Goal: Task Accomplishment & Management: Manage account settings

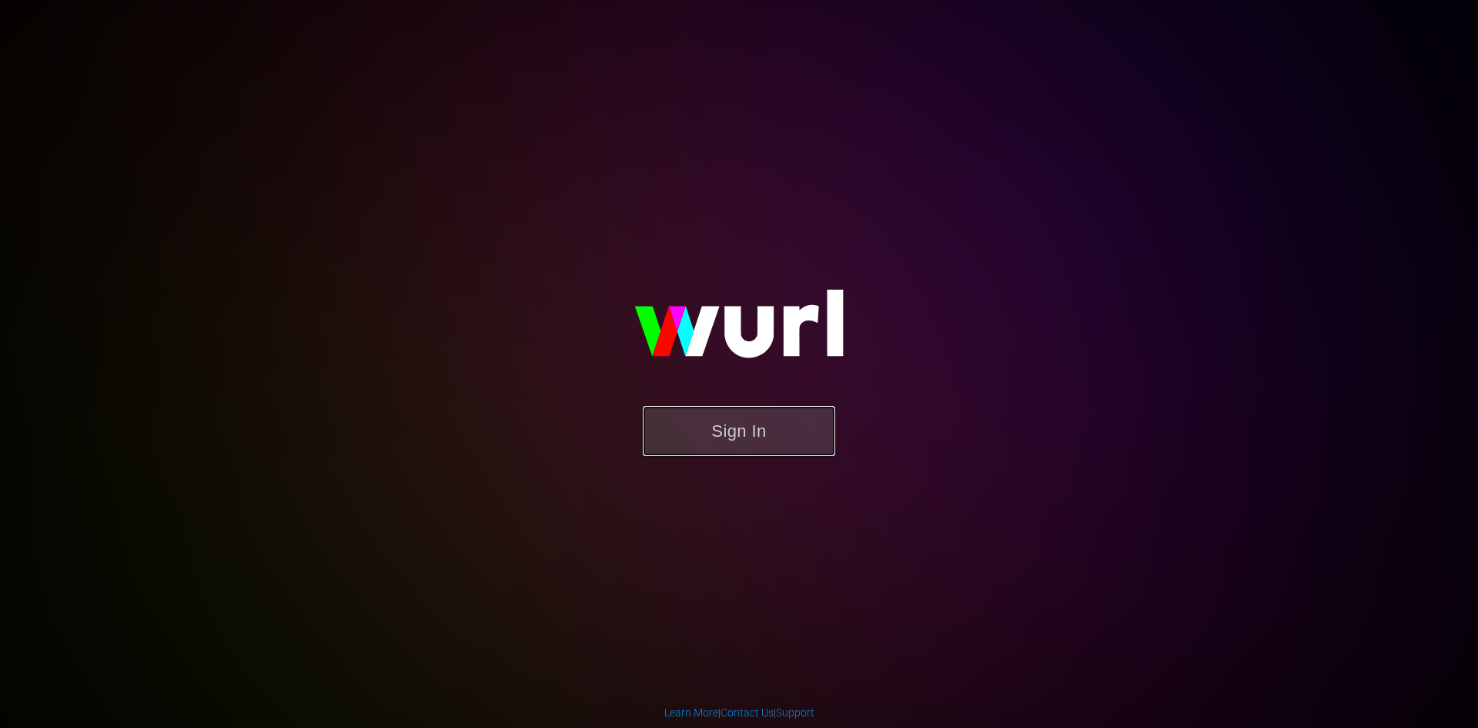
click at [756, 435] on button "Sign In" at bounding box center [739, 431] width 192 height 50
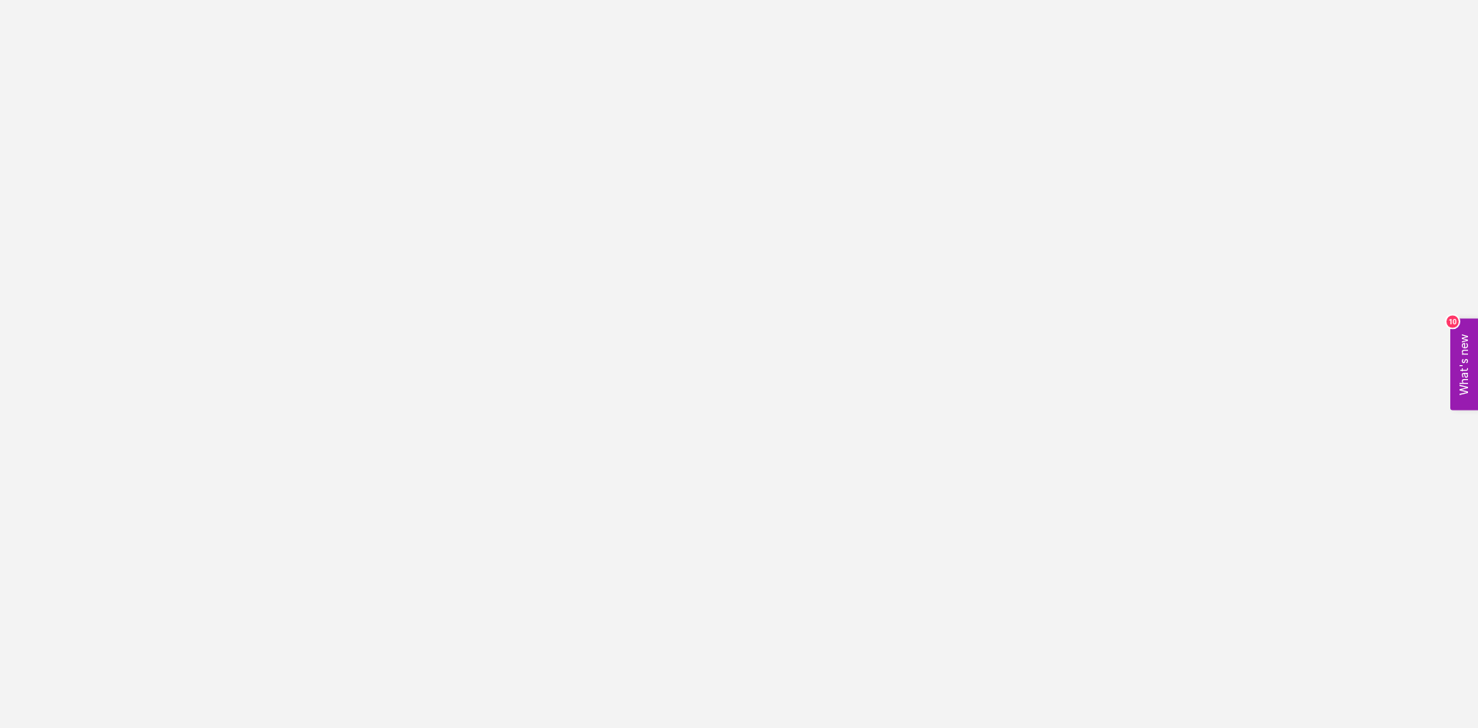
click at [1466, 360] on button "What's new 10" at bounding box center [1465, 364] width 28 height 92
